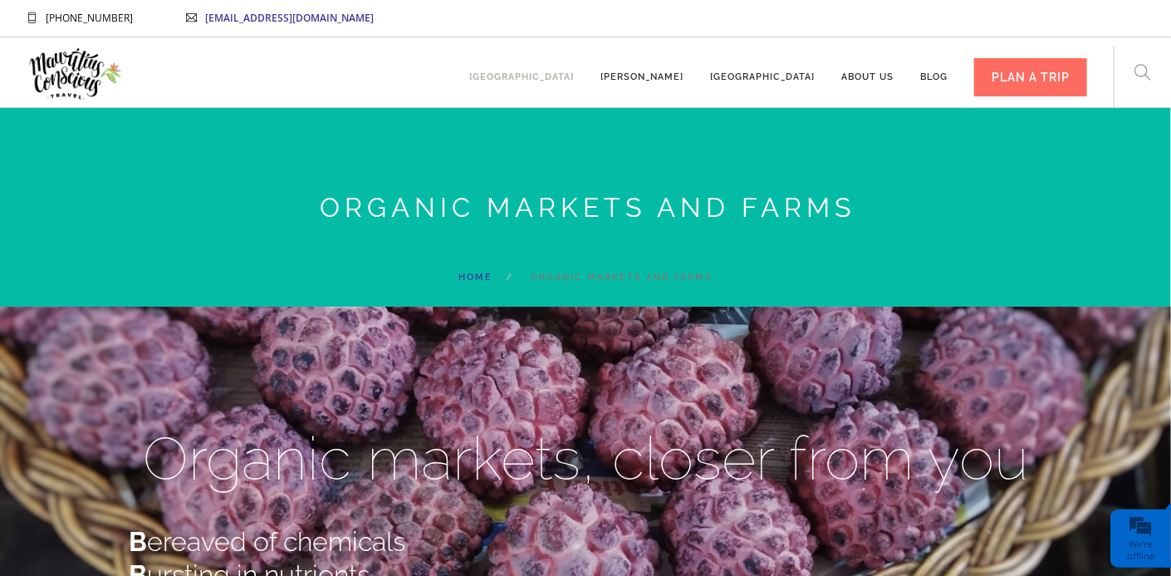
click at [574, 76] on link "[GEOGRAPHIC_DATA]" at bounding box center [521, 70] width 105 height 46
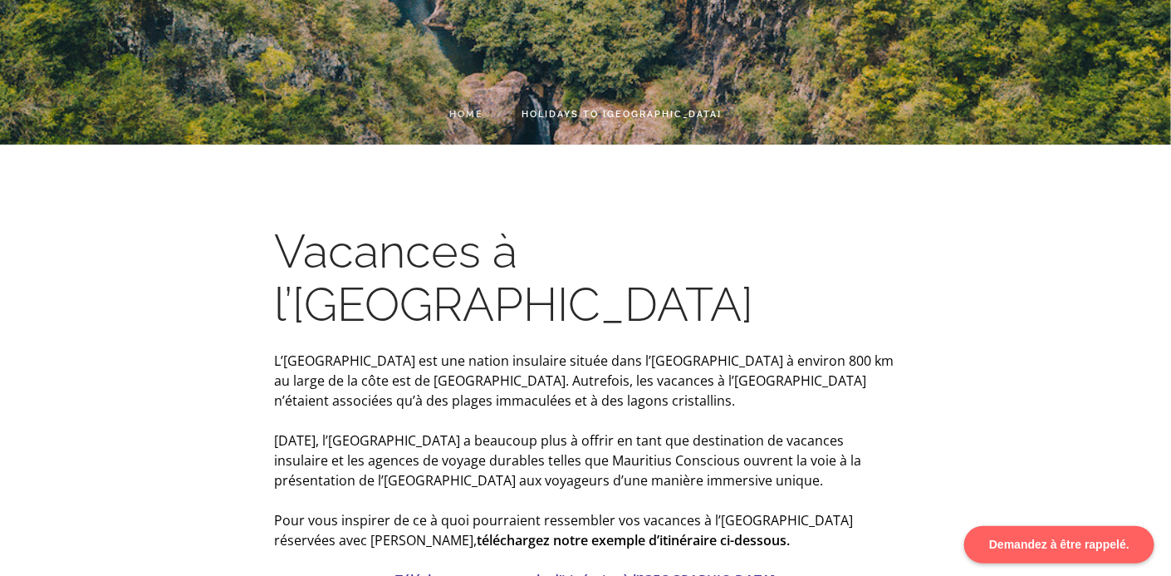
scroll to position [257, 0]
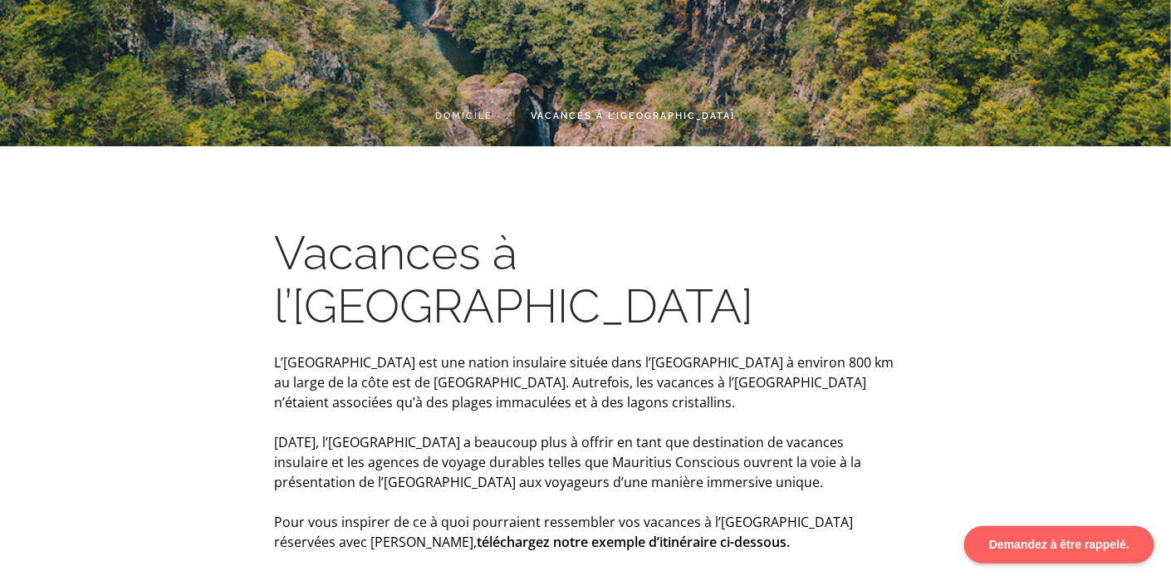
click at [694, 572] on link "Télécharger un exemple d’itinéraire à l’île Maurice" at bounding box center [586, 581] width 380 height 18
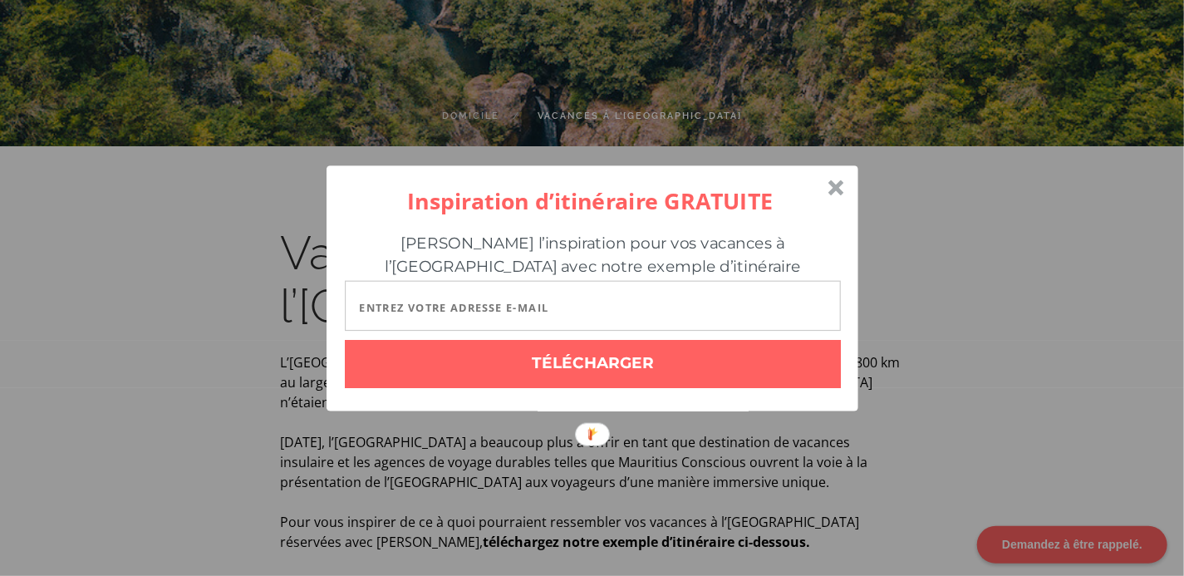
click at [839, 190] on div at bounding box center [835, 187] width 16 height 16
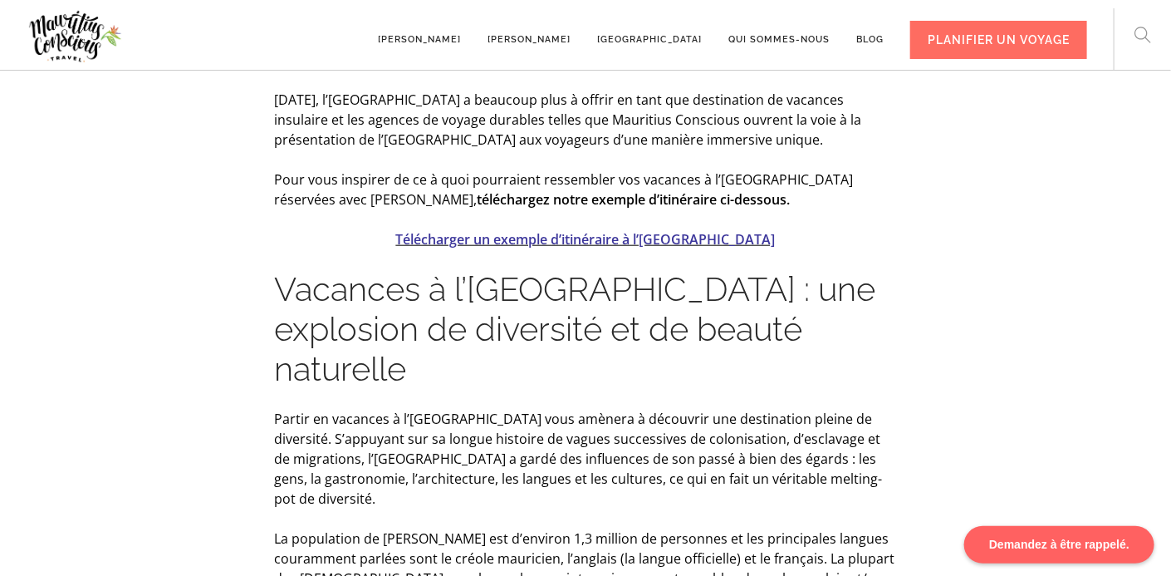
scroll to position [0, 0]
